Goal: Task Accomplishment & Management: Manage account settings

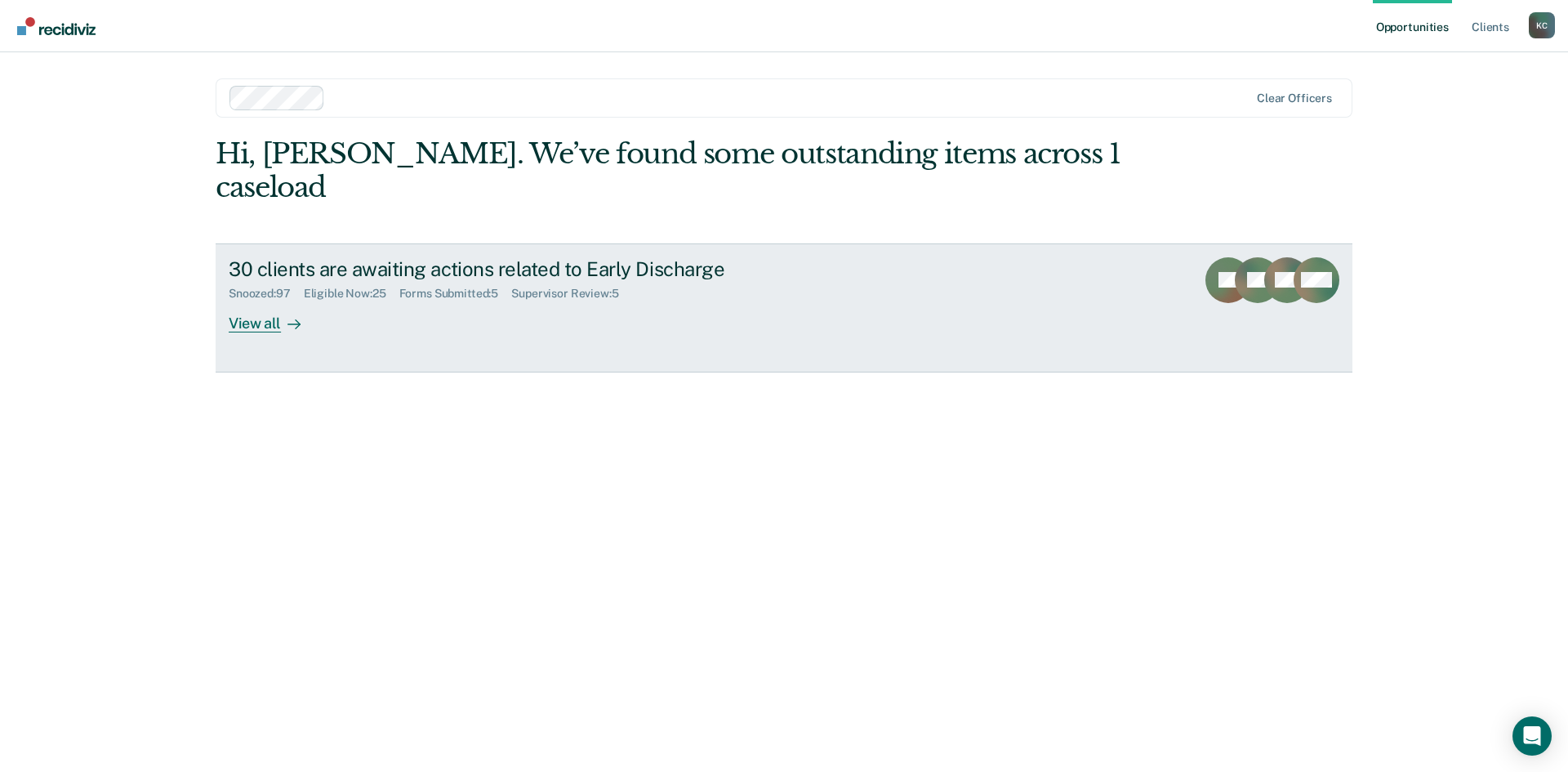
click at [266, 302] on link "30 clients are awaiting actions related to Early Discharge Snoozed : 97 Eligibl…" at bounding box center [783, 308] width 1137 height 129
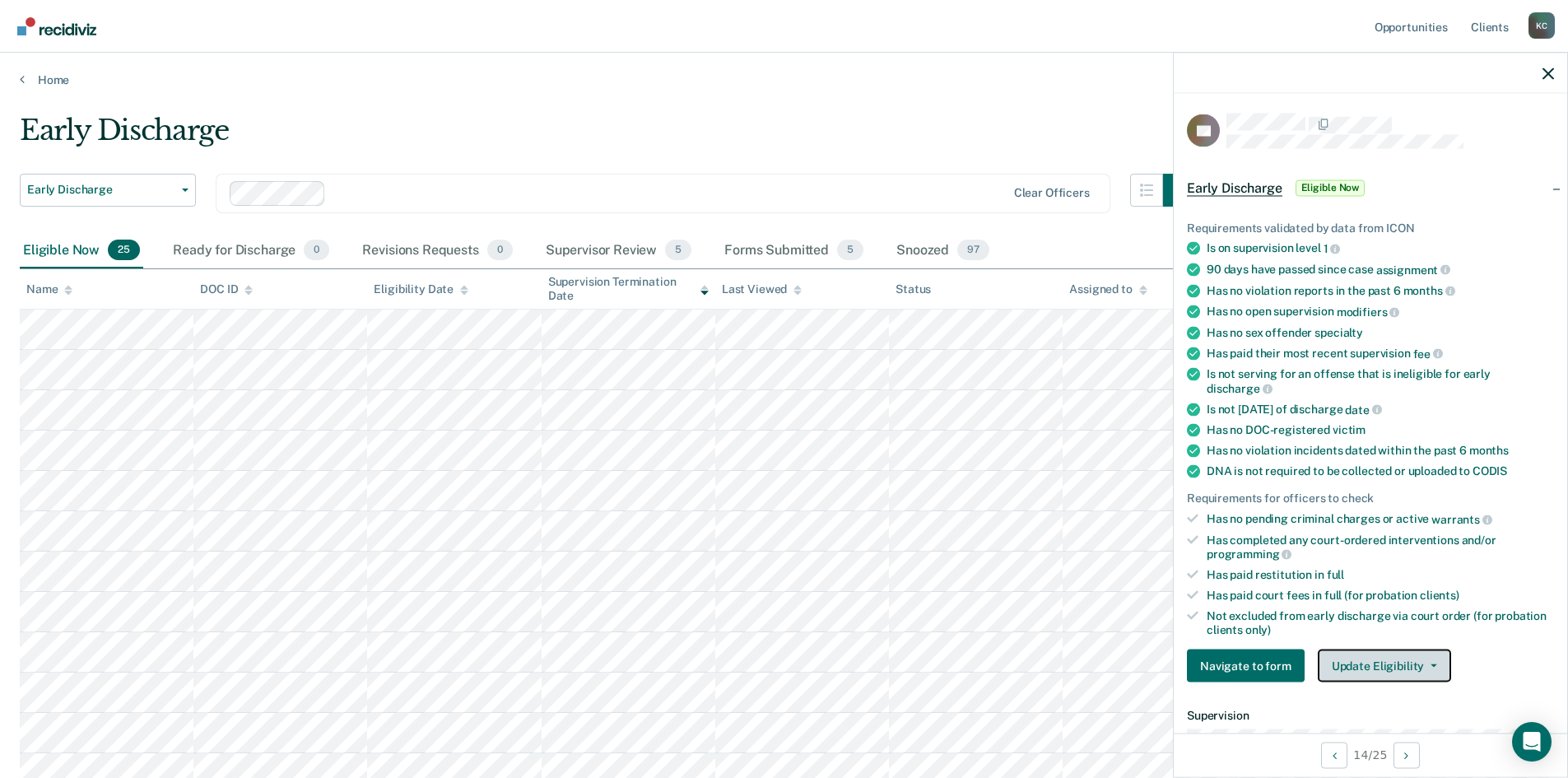
click at [1380, 660] on button "Update Eligibility" at bounding box center [1385, 666] width 133 height 32
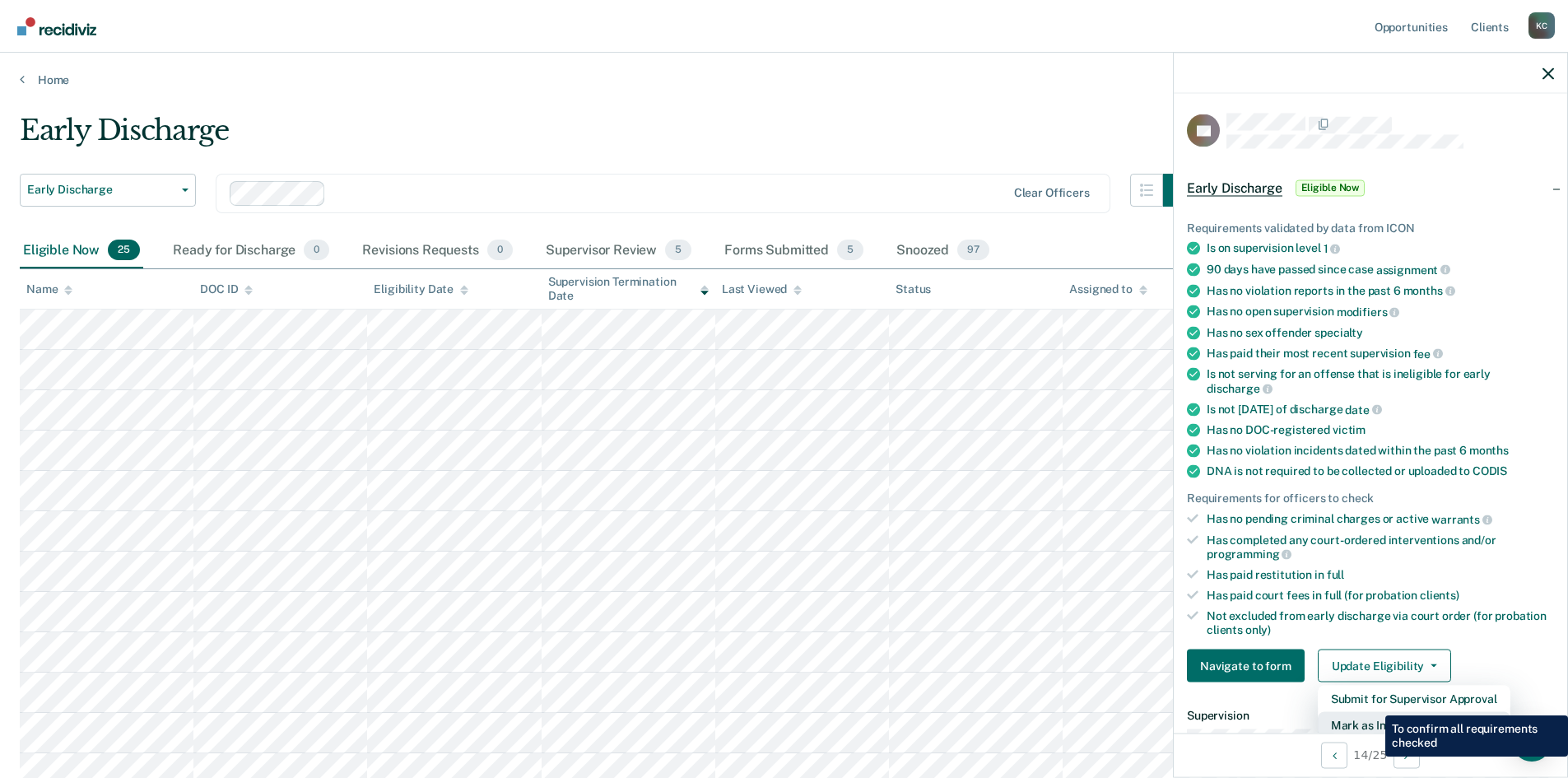
scroll to position [4, 0]
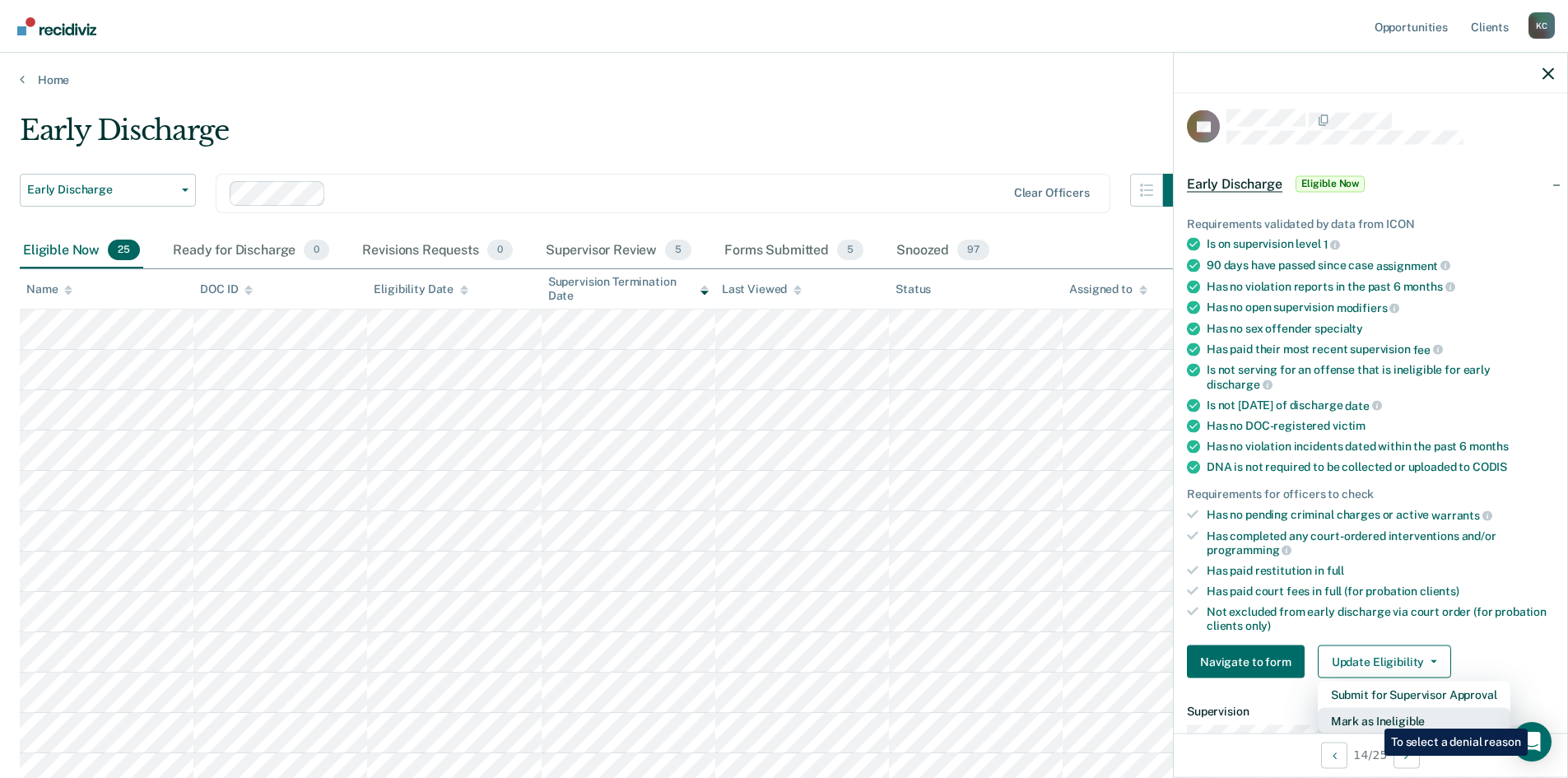
click at [1372, 717] on button "Mark as Ineligible" at bounding box center [1413, 721] width 192 height 26
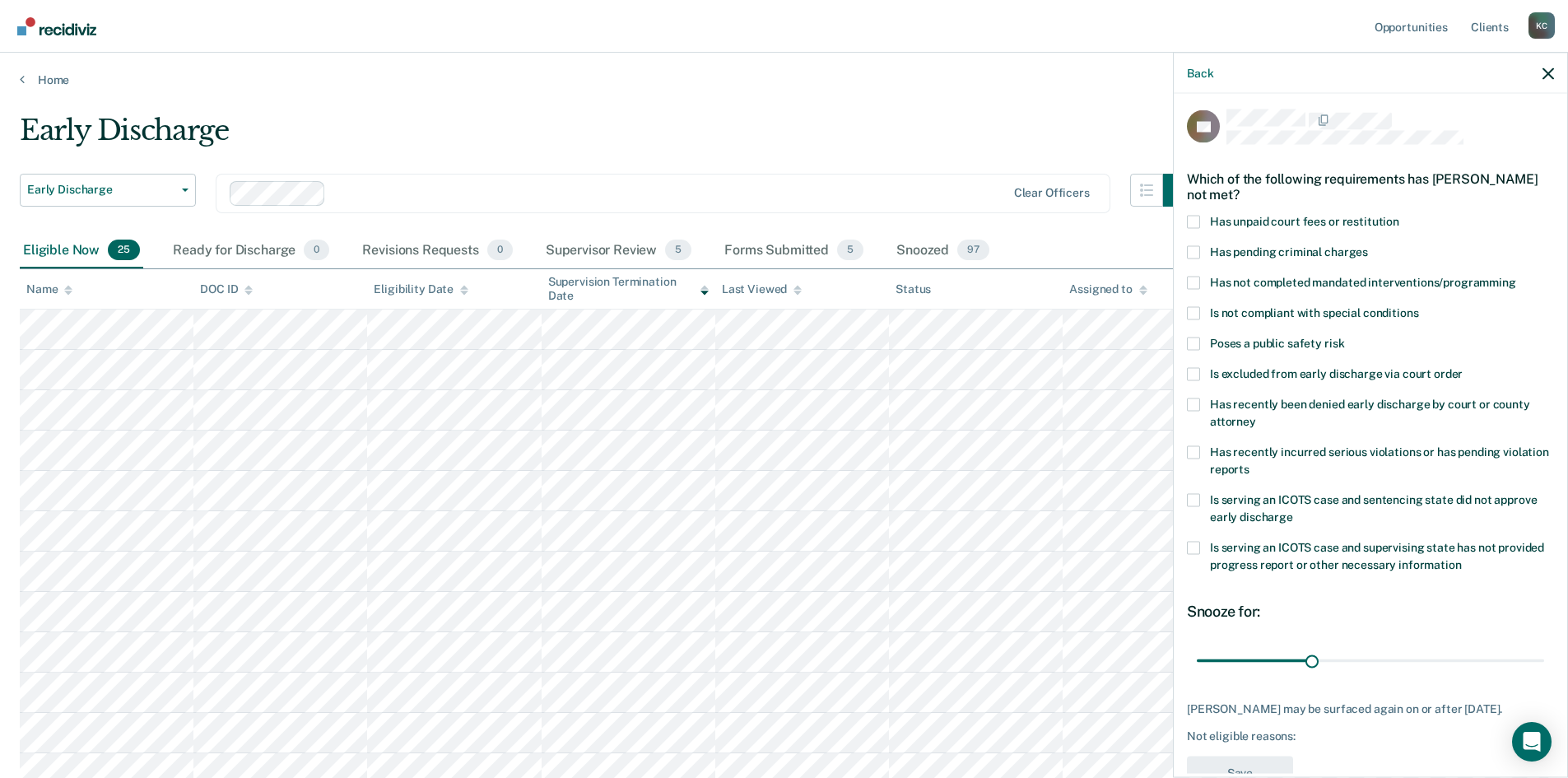
click at [1201, 280] on label "Has not completed mandated interventions/programming" at bounding box center [1370, 285] width 367 height 18
click at [1516, 276] on input "Has not completed mandated interventions/programming" at bounding box center [1516, 276] width 0 height 0
click at [1197, 221] on span at bounding box center [1193, 221] width 13 height 13
click at [1399, 215] on input "Has unpaid court fees or restitution" at bounding box center [1399, 215] width 0 height 0
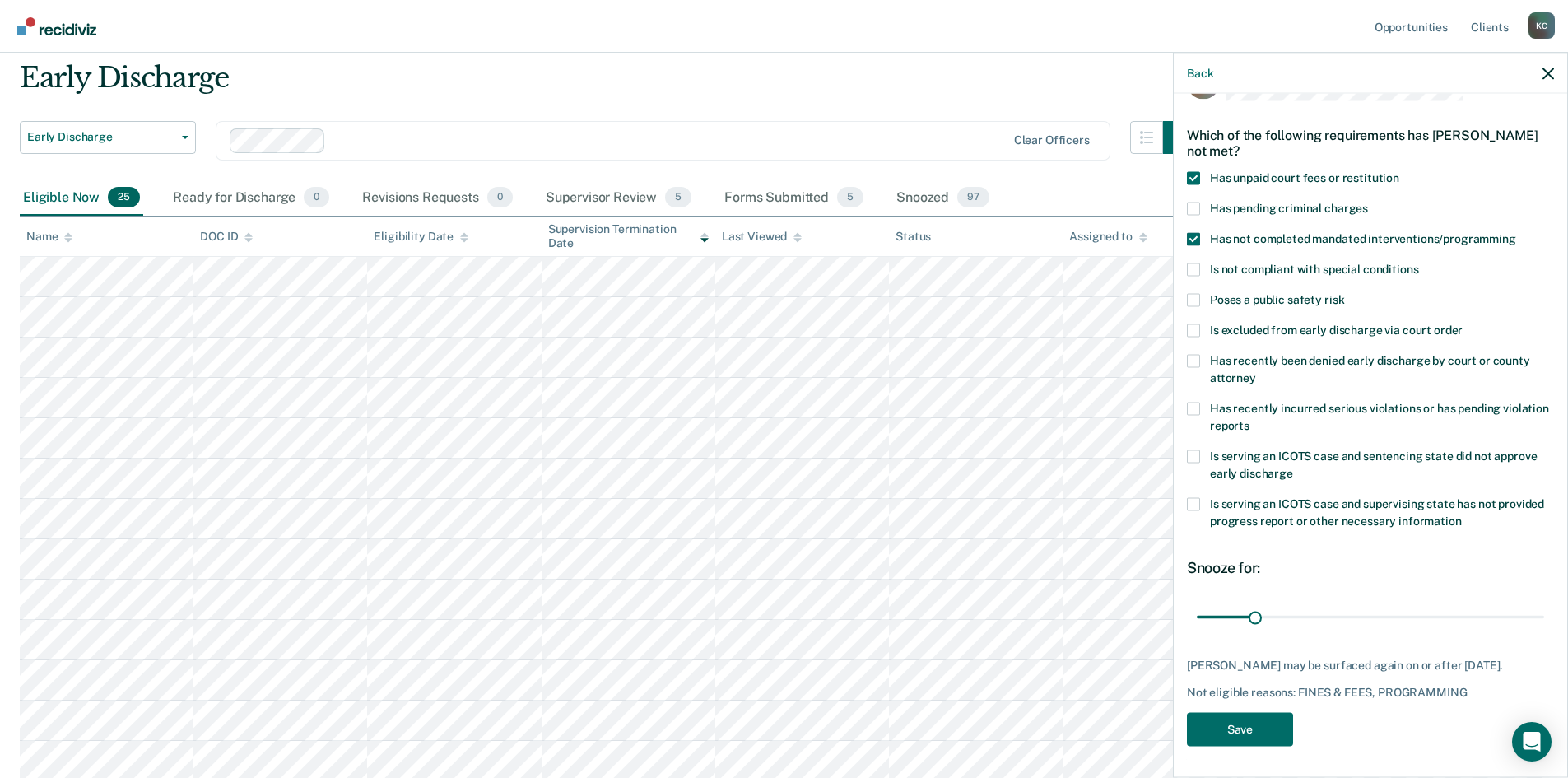
scroll to position [83, 0]
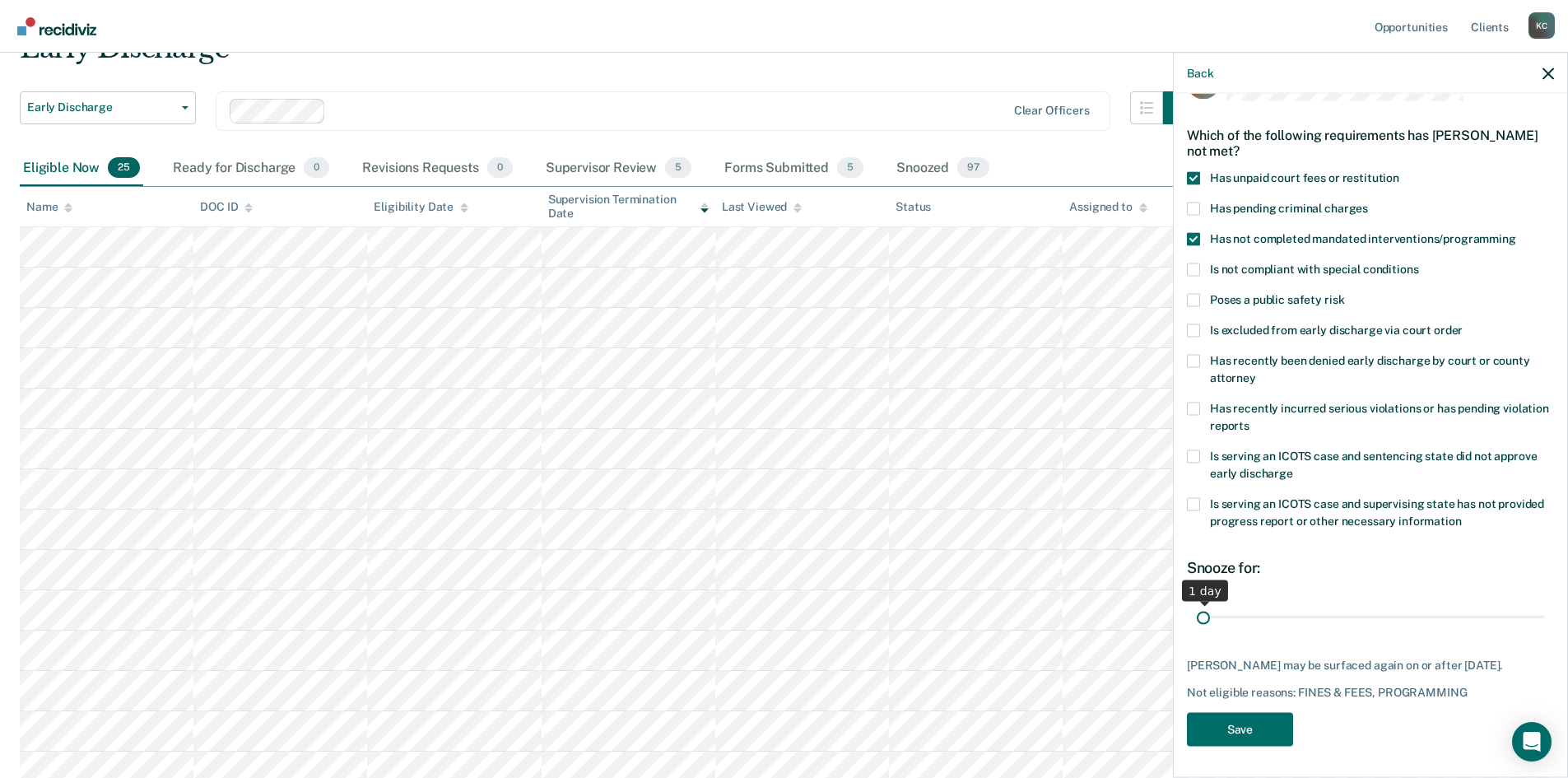
drag, startPoint x: 1249, startPoint y: 618, endPoint x: 1143, endPoint y: 630, distance: 106.7
type input "1"
click at [1197, 630] on input "range" at bounding box center [1370, 616] width 348 height 29
click at [1256, 728] on button "Save" at bounding box center [1240, 729] width 106 height 33
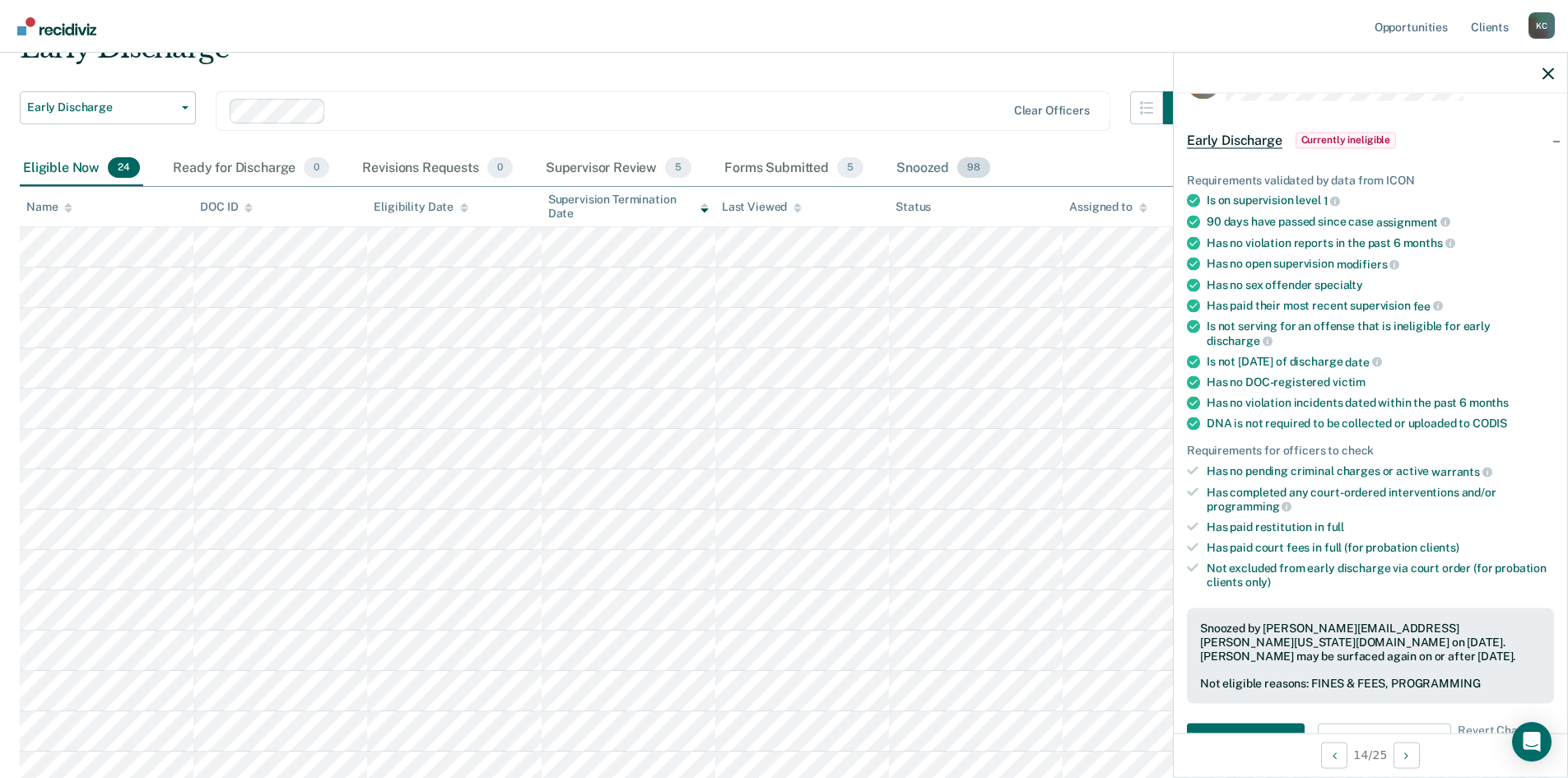
click at [930, 173] on div "Snoozed 98" at bounding box center [943, 169] width 100 height 36
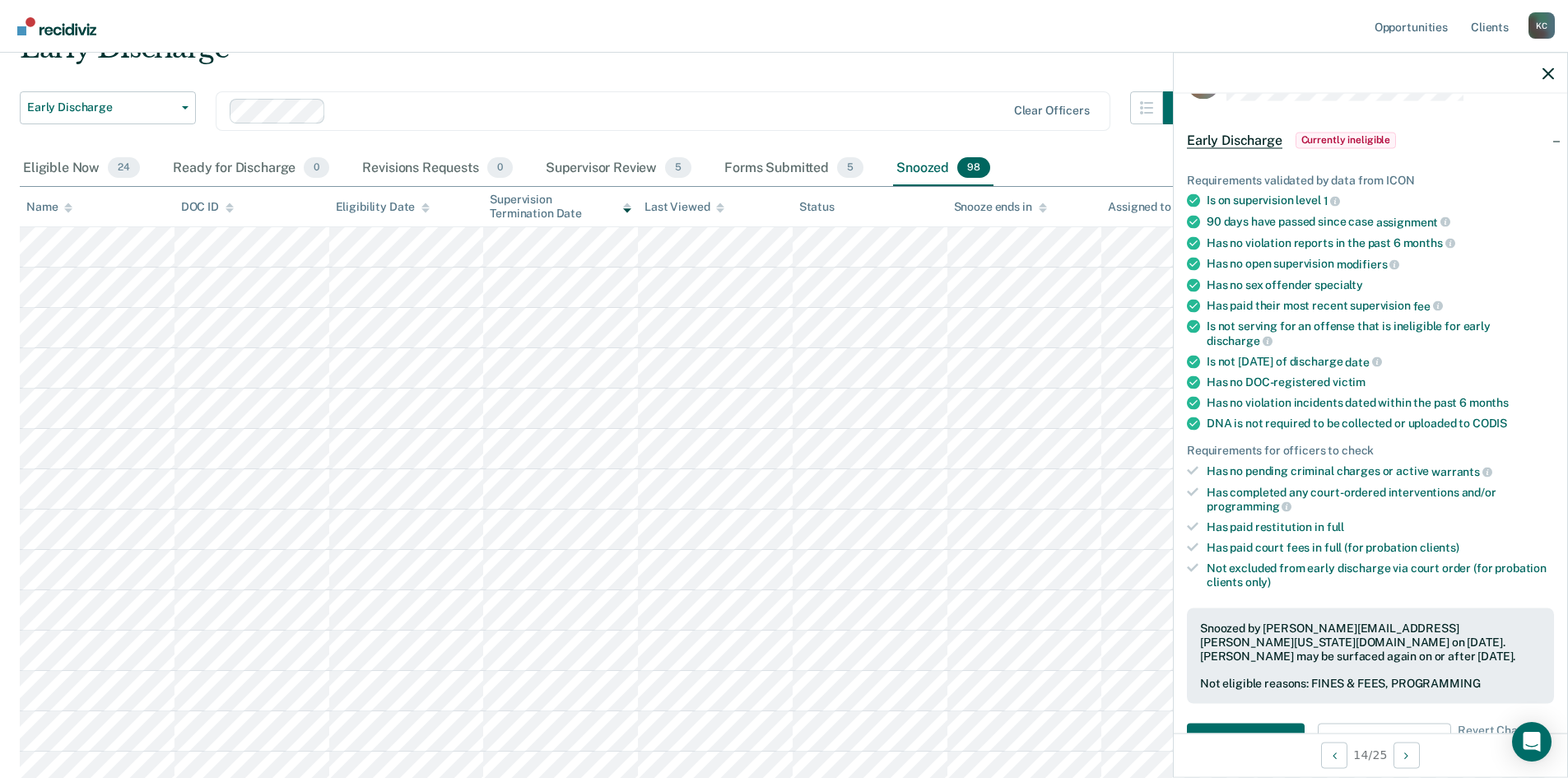
click at [68, 212] on icon at bounding box center [68, 210] width 8 height 4
click at [64, 210] on icon at bounding box center [68, 208] width 8 height 11
click at [230, 212] on icon at bounding box center [229, 210] width 8 height 4
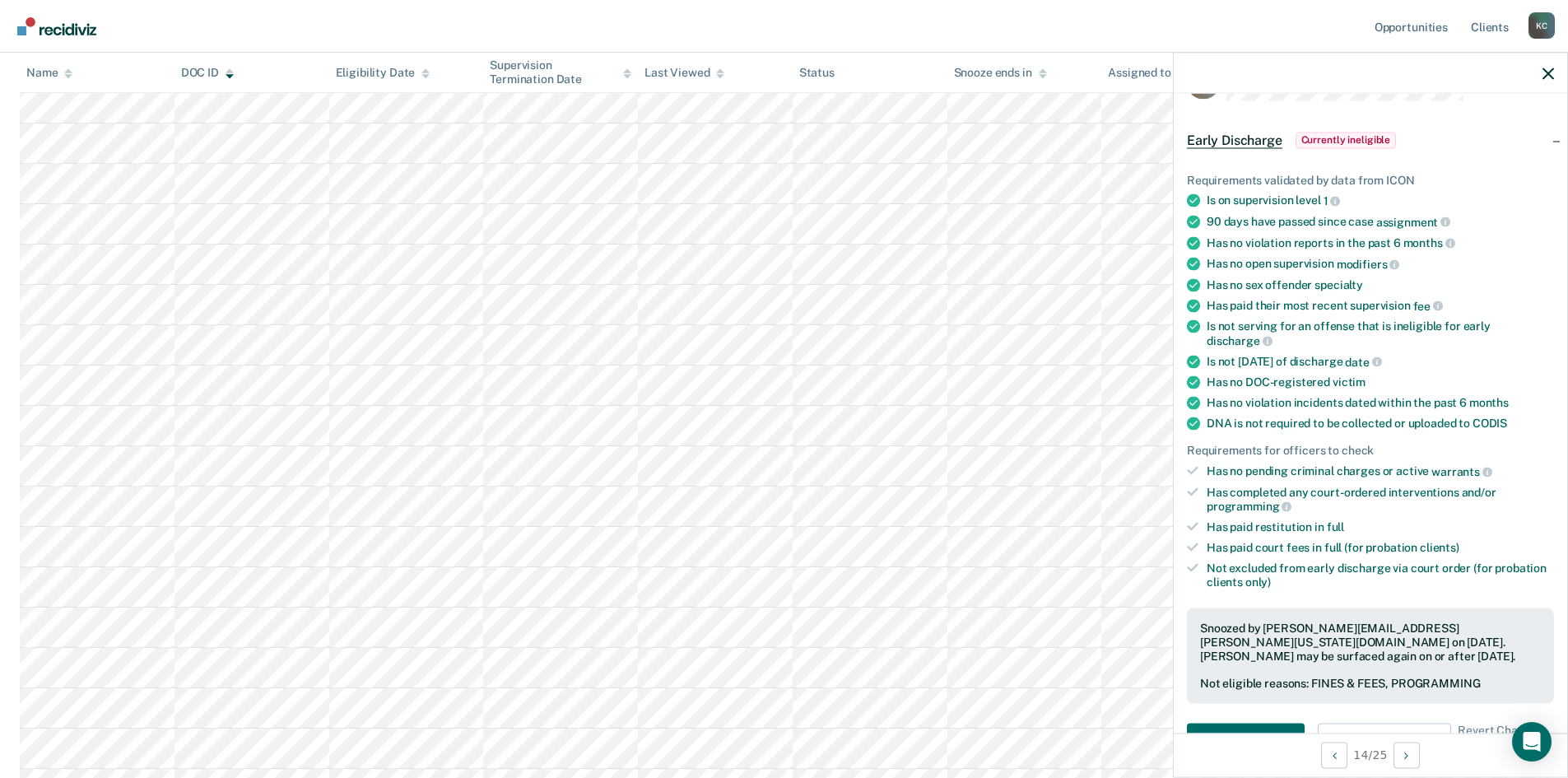
scroll to position [919, 0]
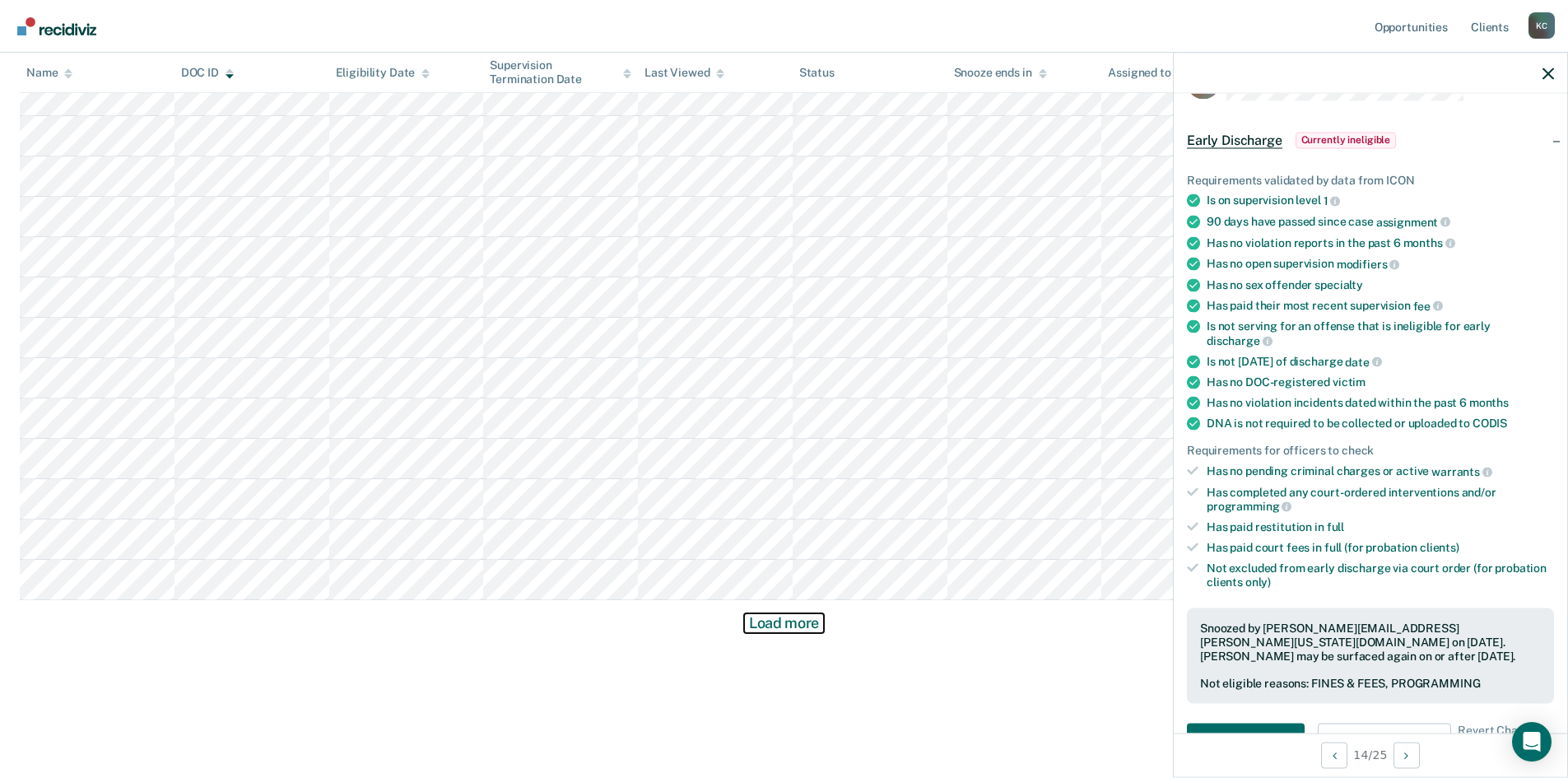
click at [799, 630] on button "Load more" at bounding box center [783, 623] width 80 height 19
click at [768, 621] on button "Load more" at bounding box center [783, 623] width 80 height 19
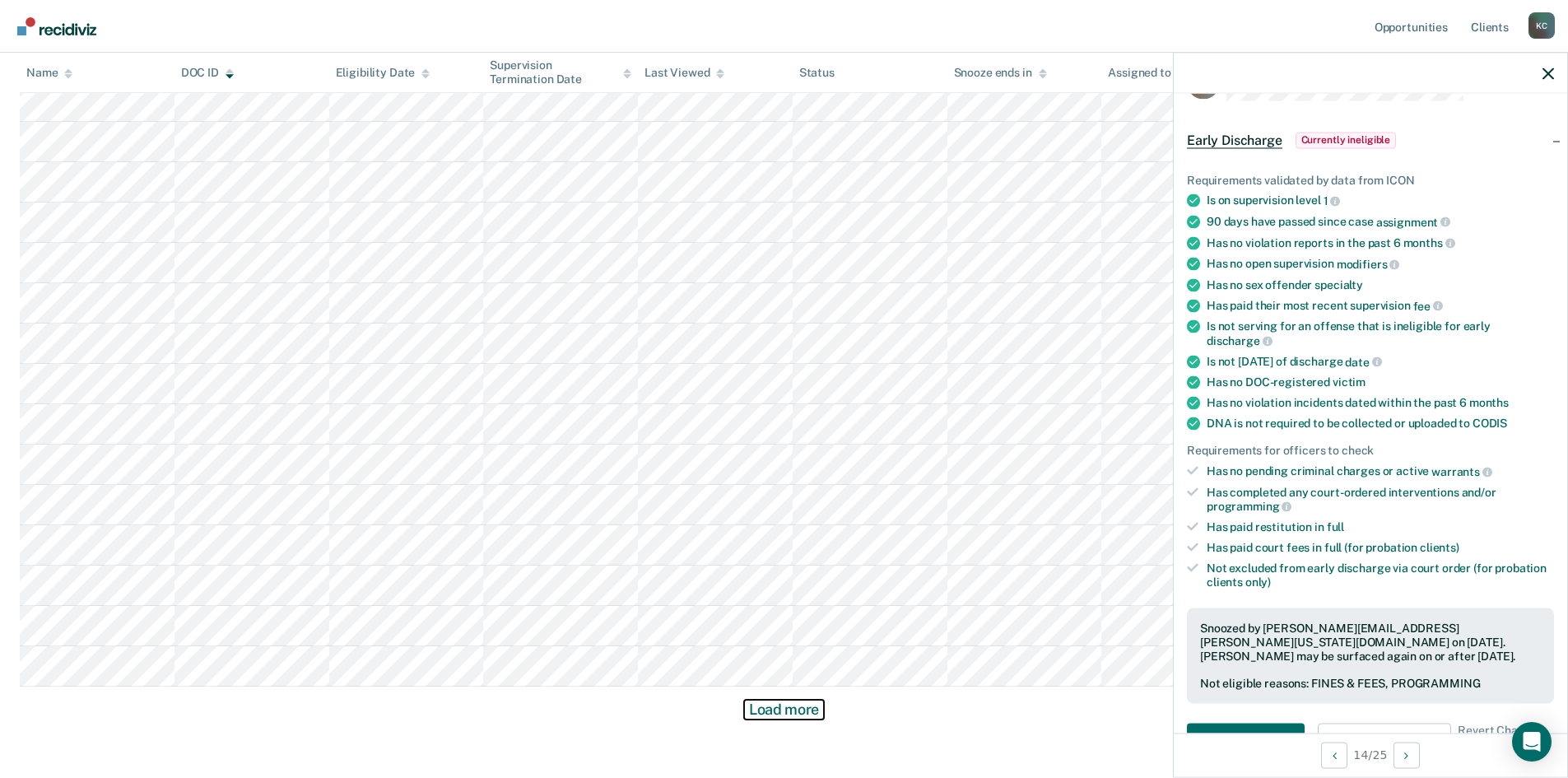
scroll to position [3339, 0]
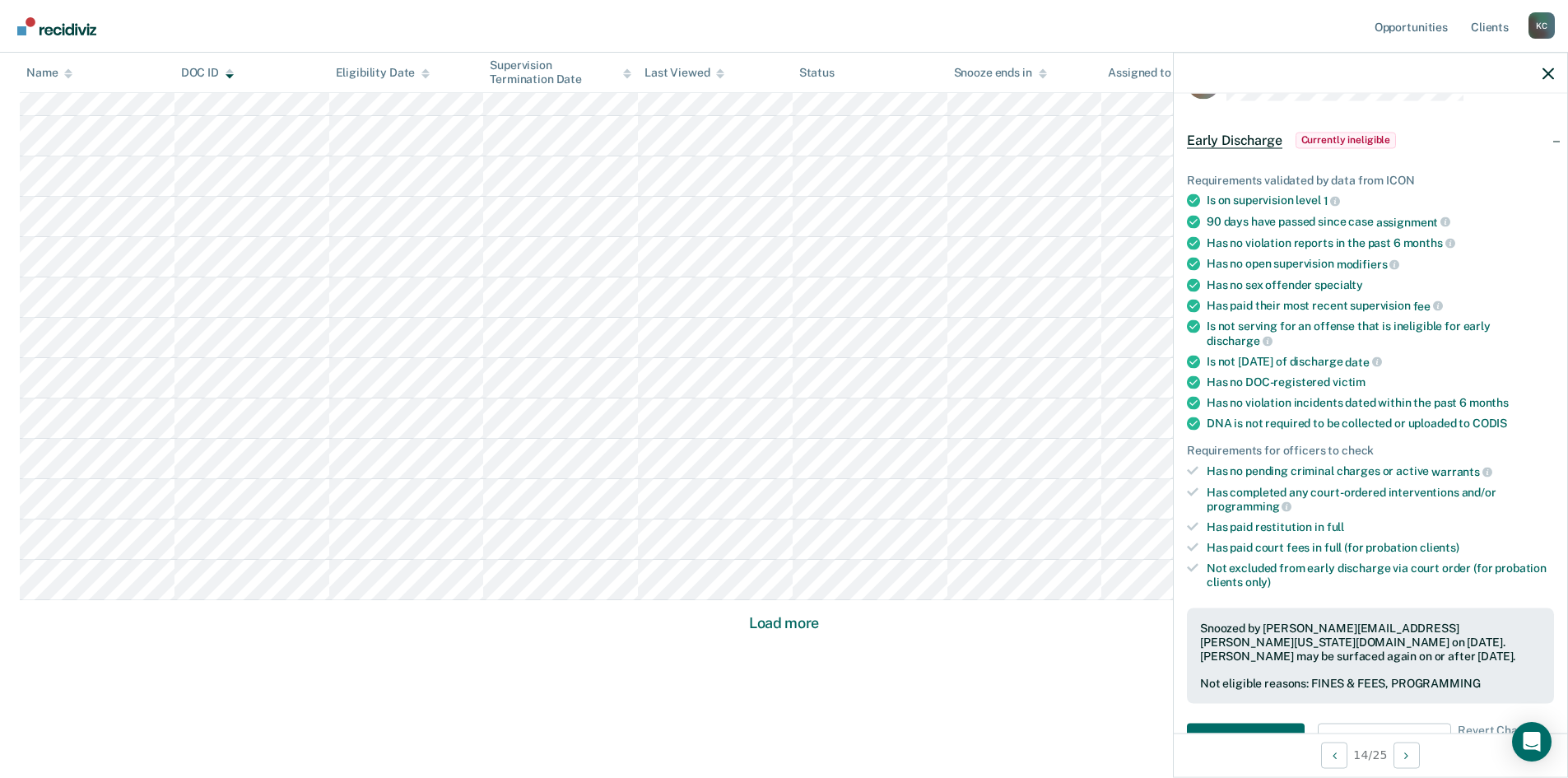
click at [758, 627] on button "Load more" at bounding box center [783, 623] width 80 height 19
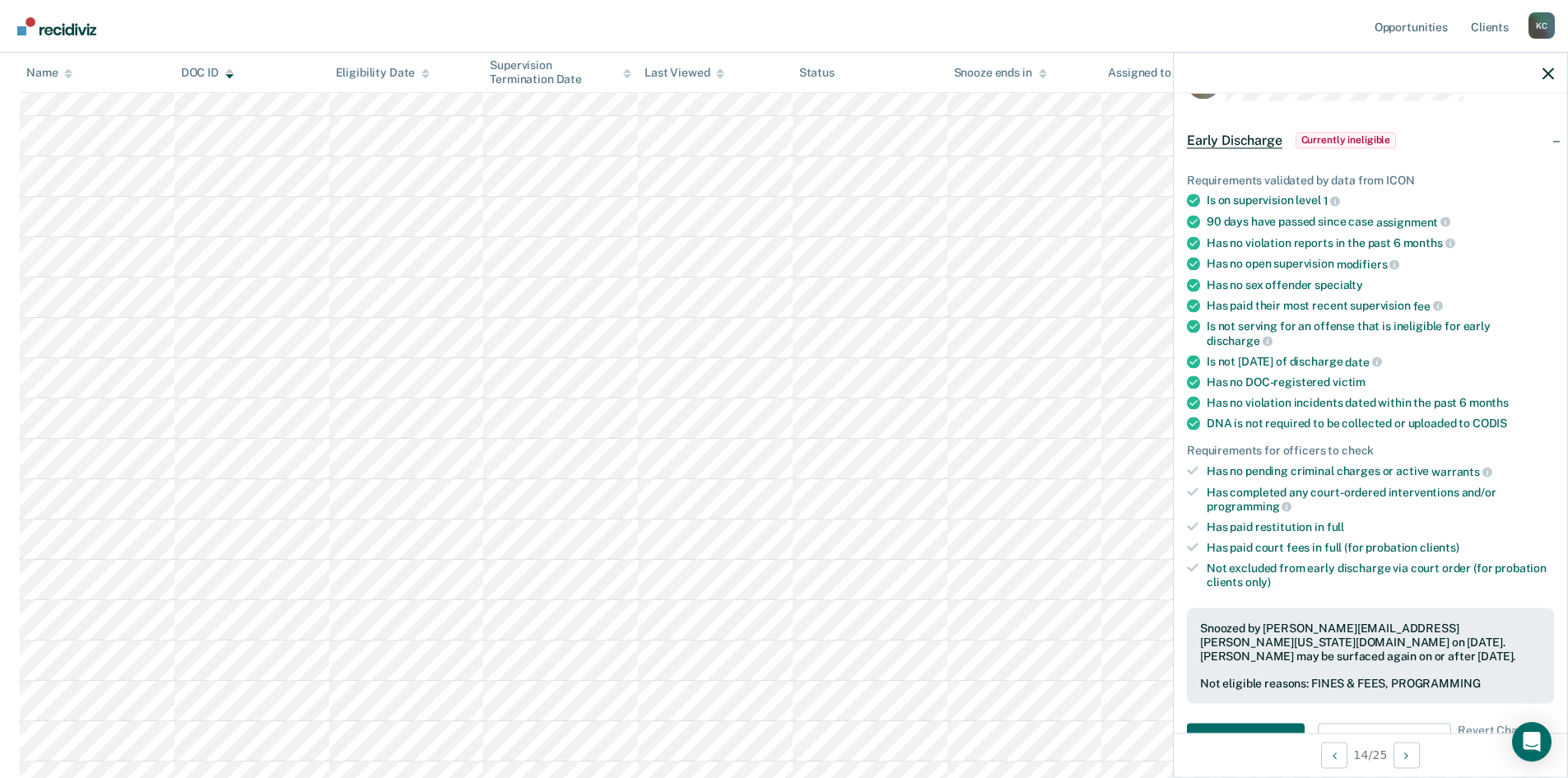
scroll to position [3603, 0]
